Goal: Information Seeking & Learning: Learn about a topic

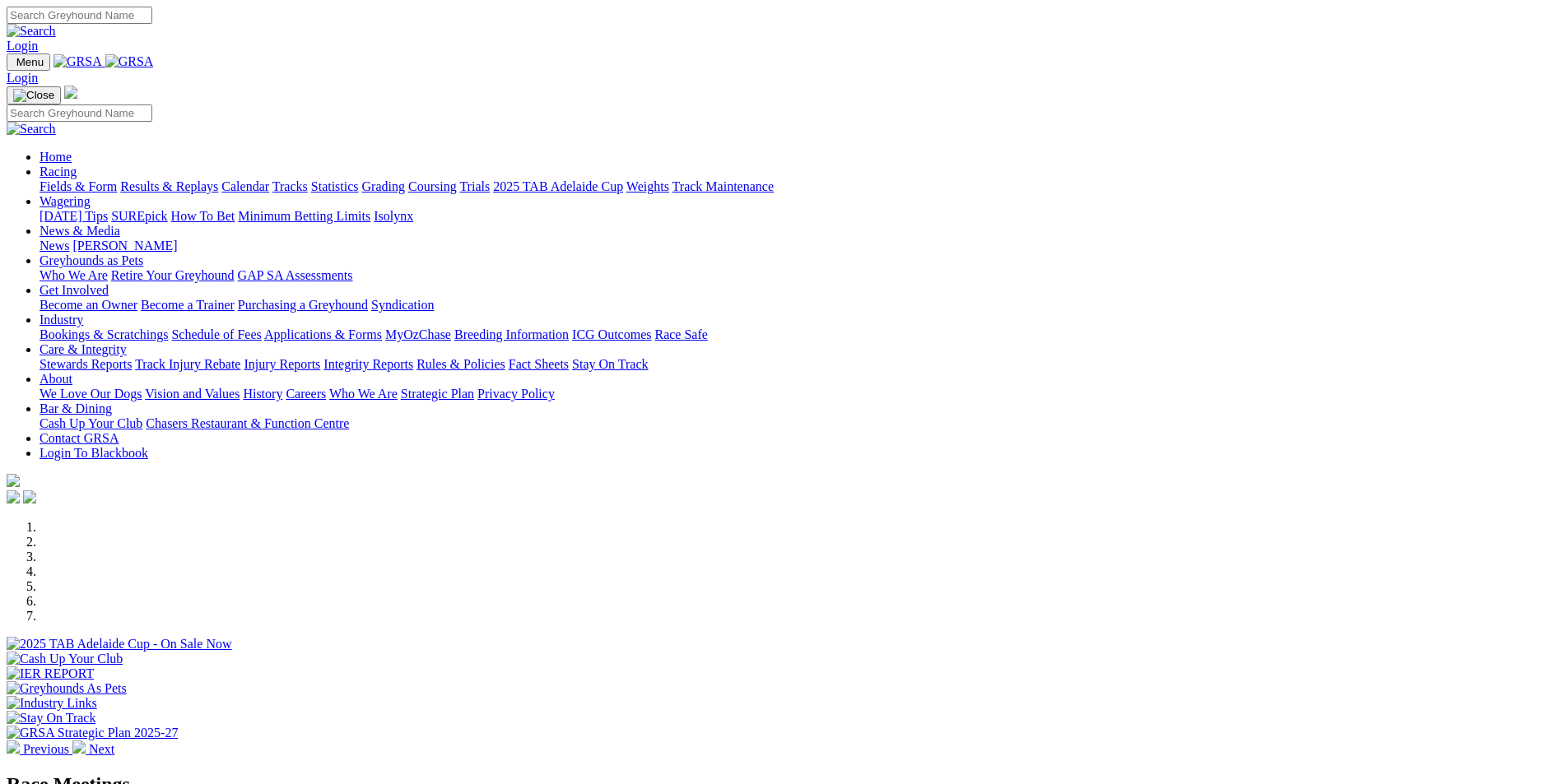
scroll to position [226, 0]
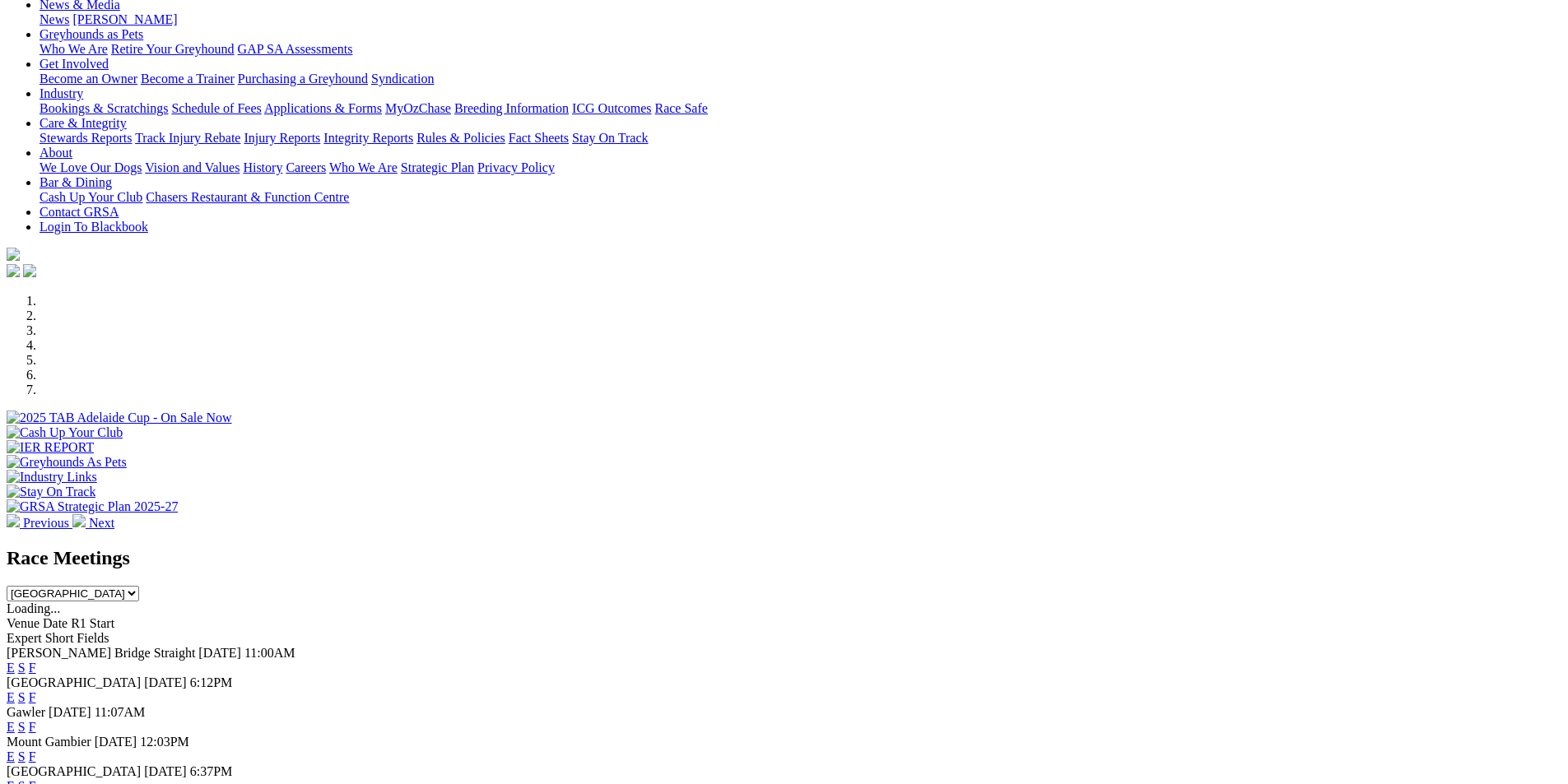
click at [37, 661] on link "F" at bounding box center [33, 668] width 8 height 14
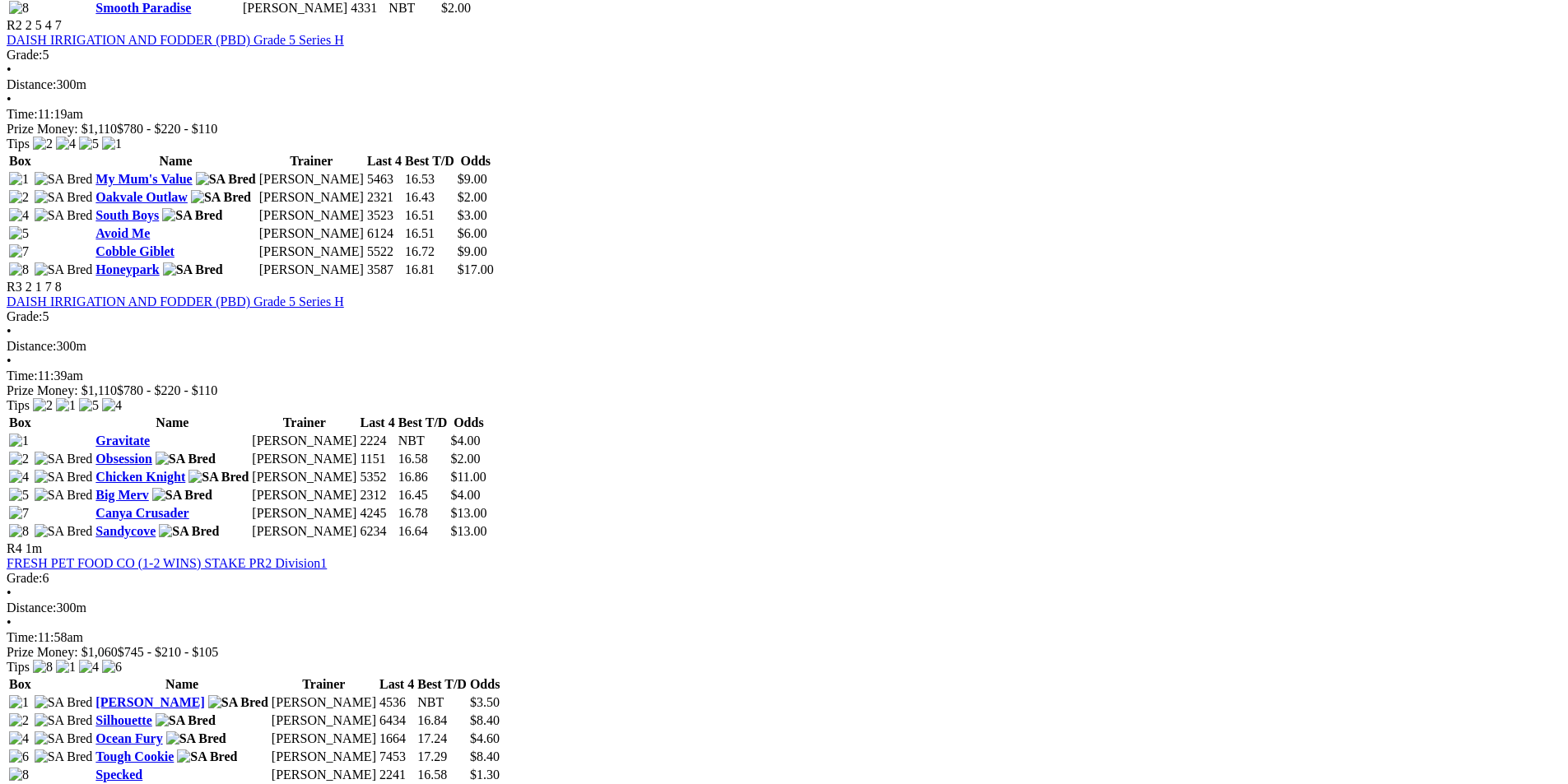
scroll to position [1110, 0]
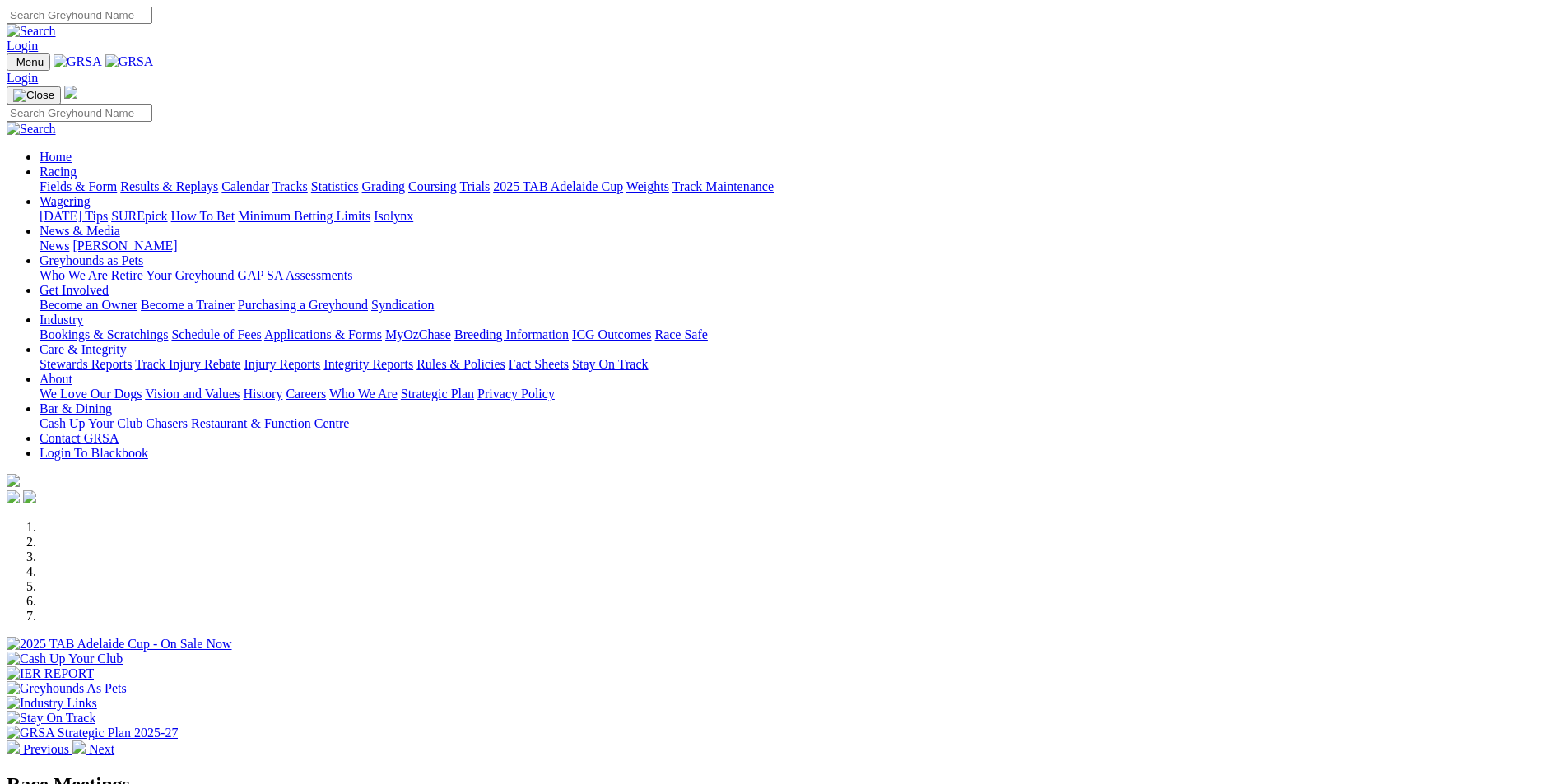
scroll to position [185, 0]
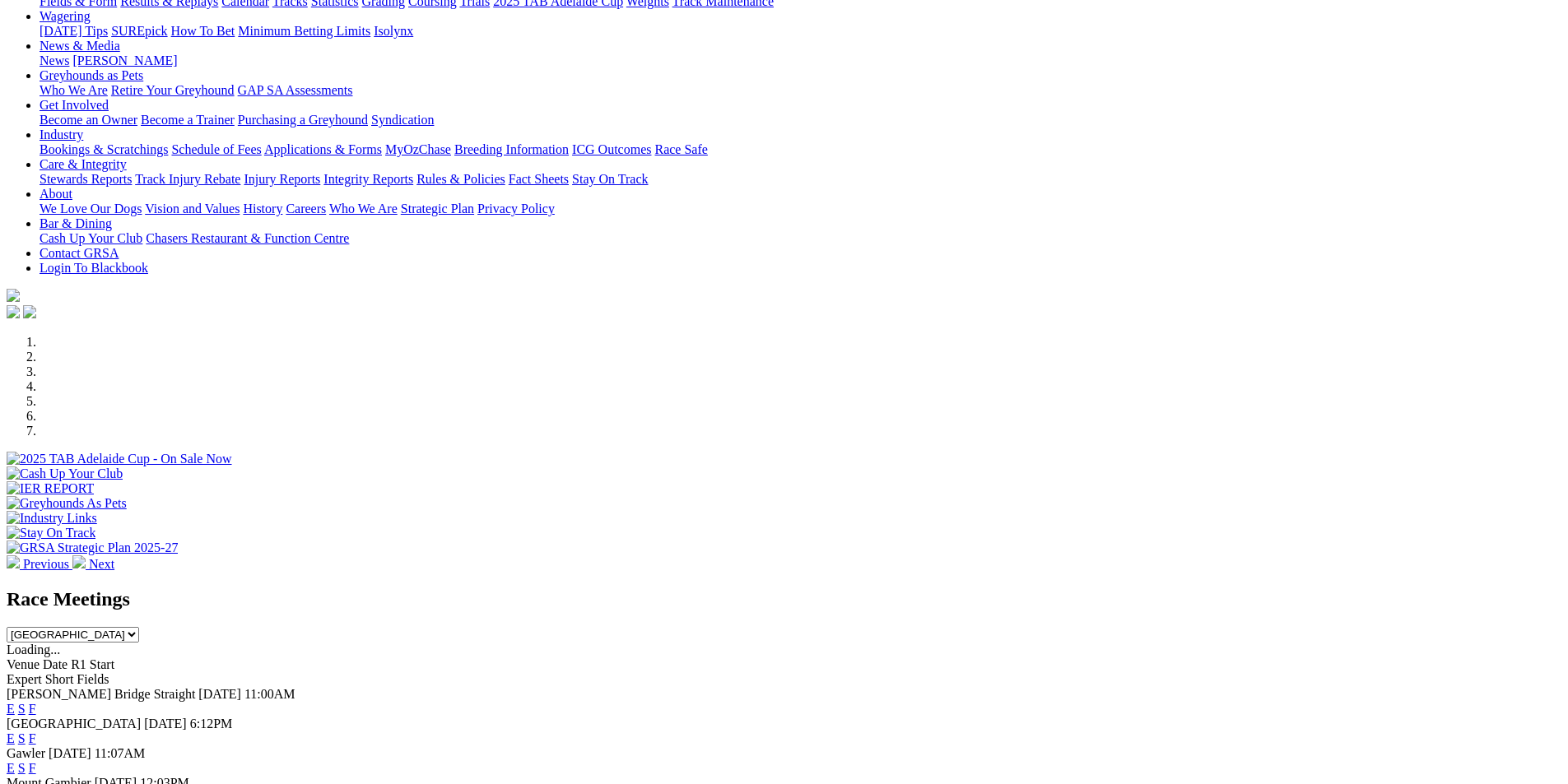
click at [37, 701] on link "F" at bounding box center [33, 708] width 8 height 14
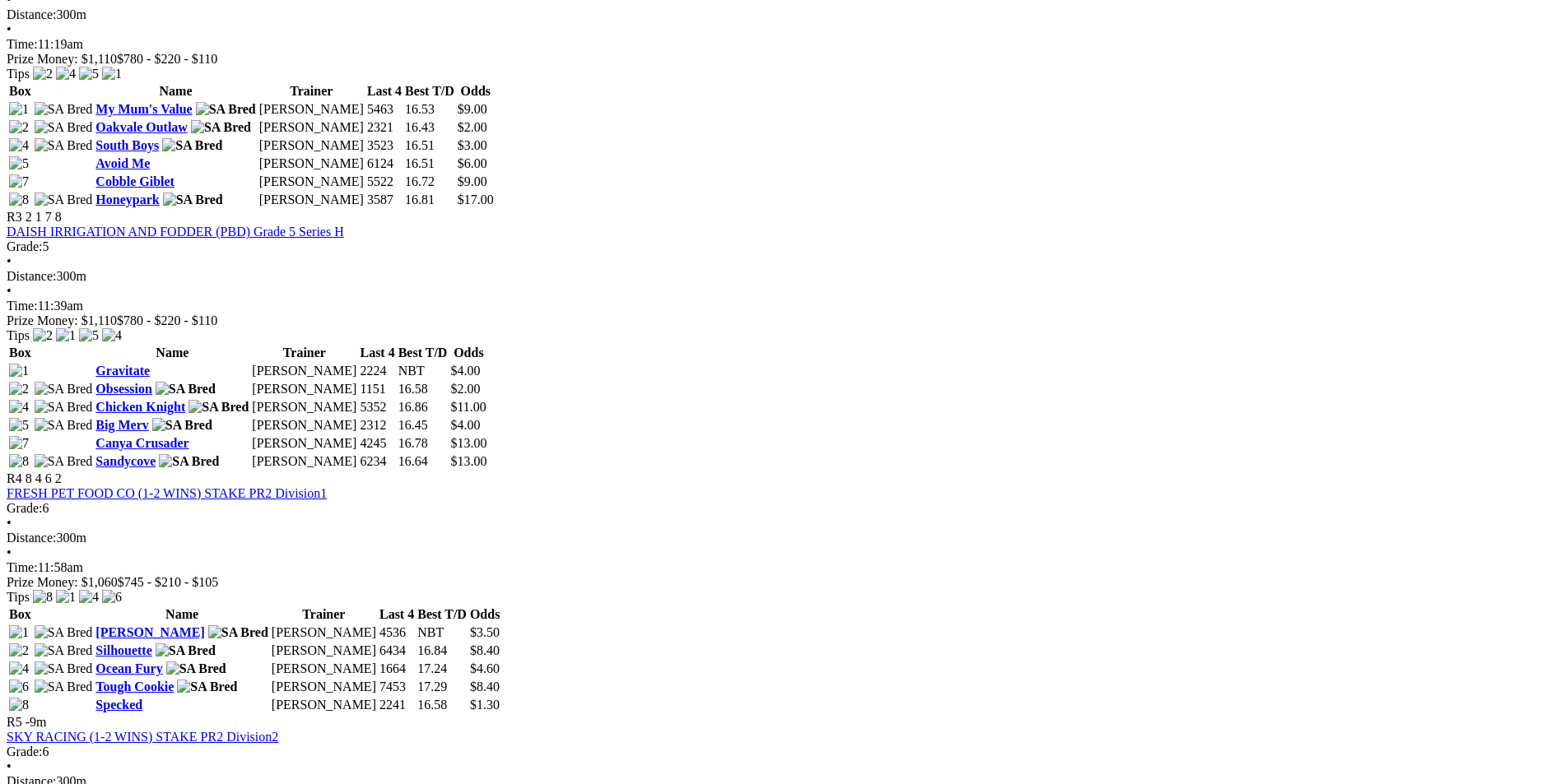
scroll to position [1192, 0]
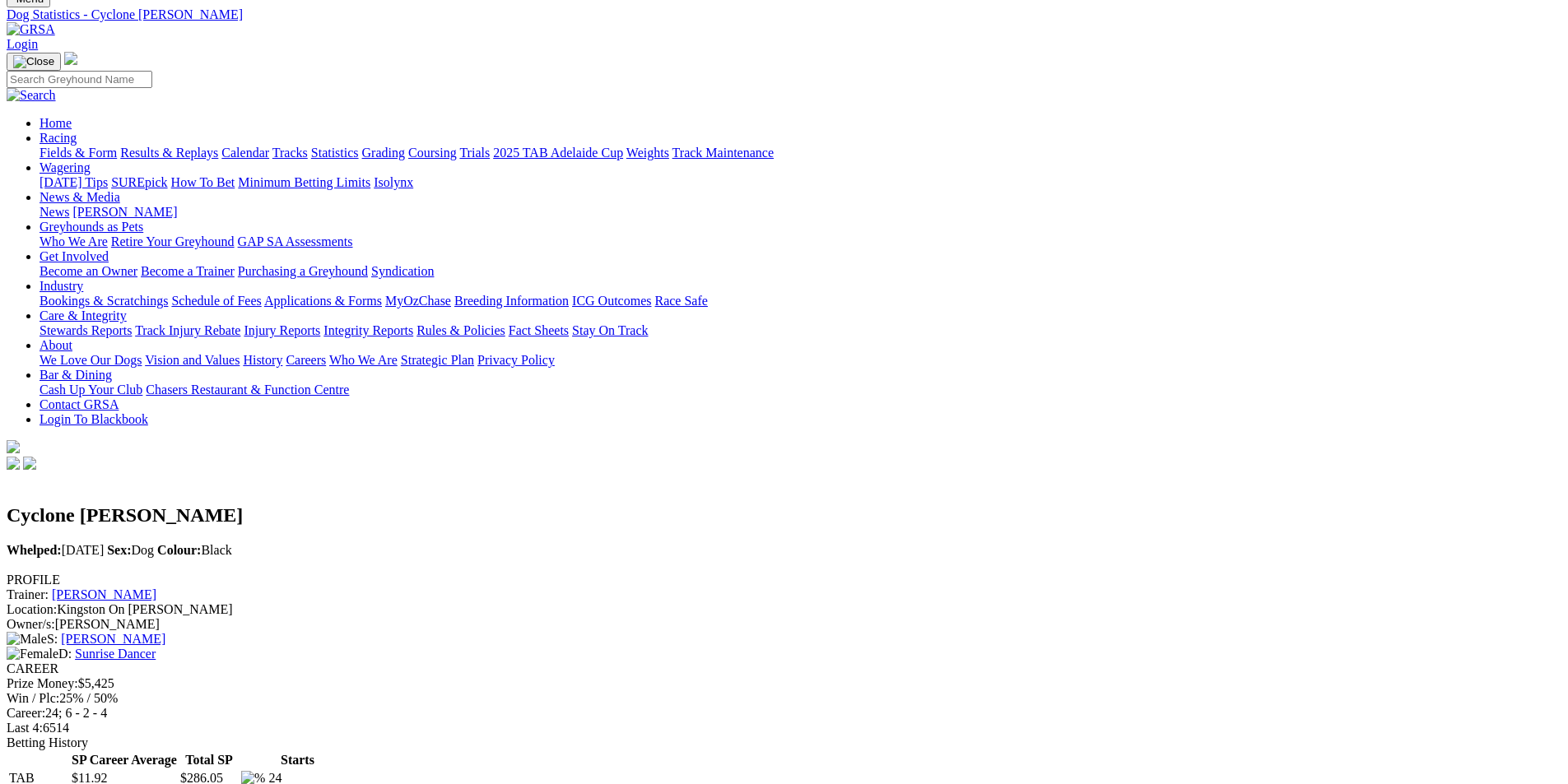
scroll to position [62, 0]
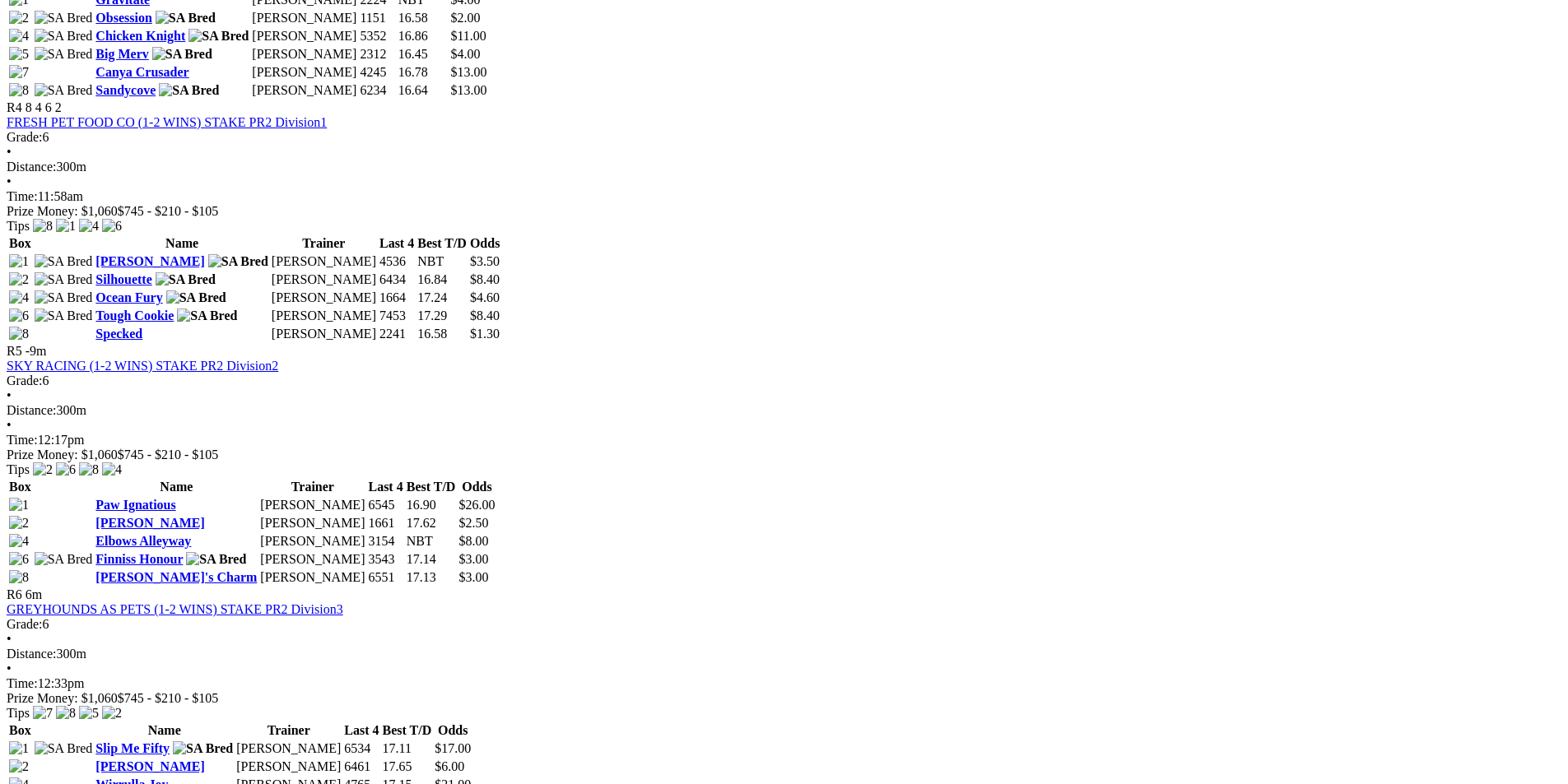
scroll to position [1562, 0]
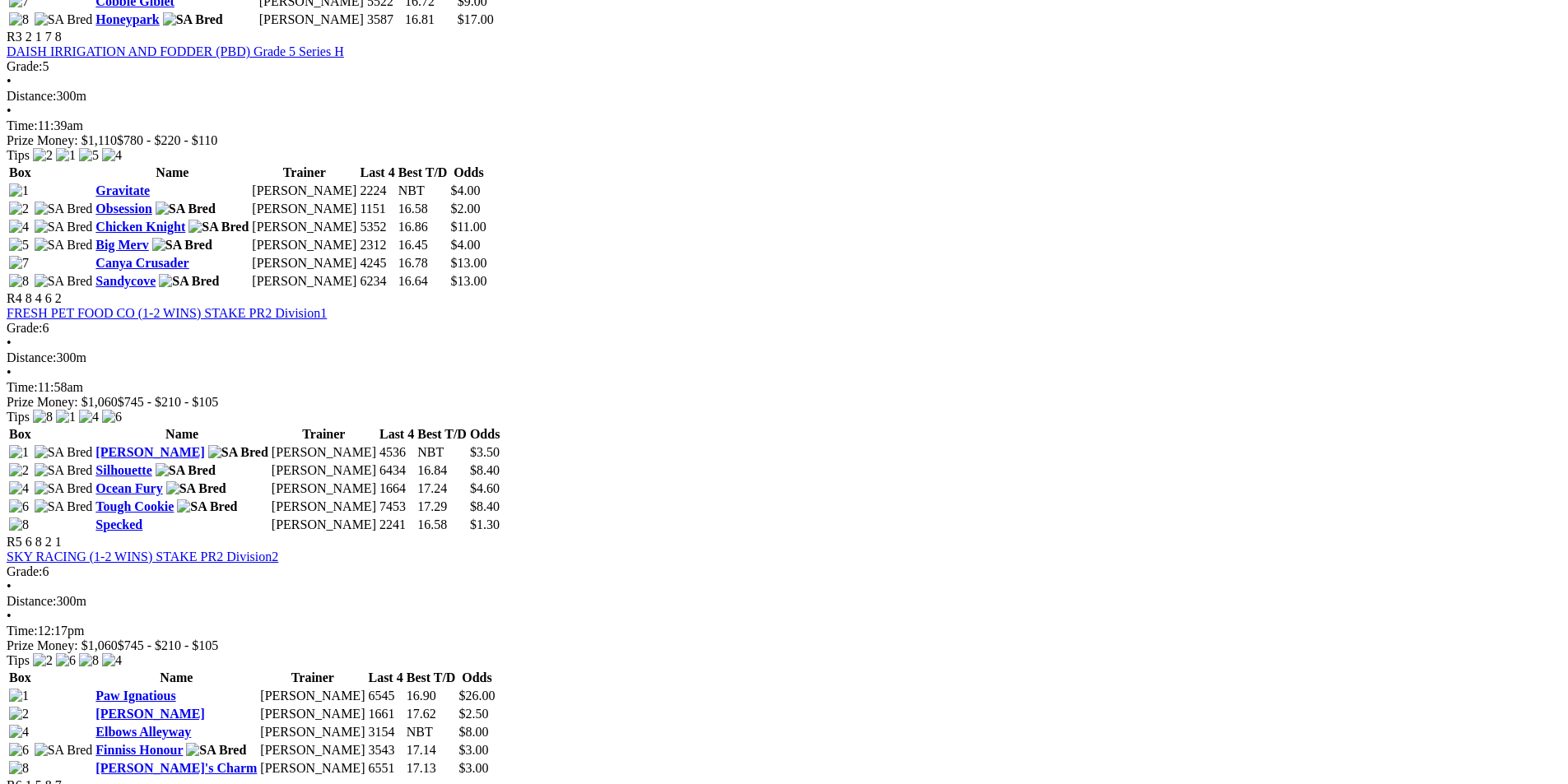
scroll to position [1357, 0]
